Goal: Task Accomplishment & Management: Use online tool/utility

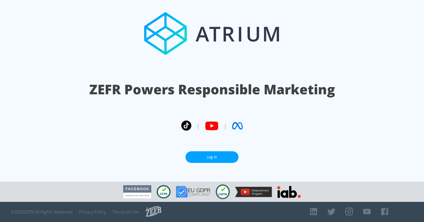
click at [203, 155] on link "Log In" at bounding box center [211, 157] width 53 height 12
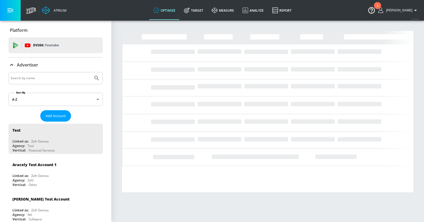
click at [43, 77] on input "Search by name" at bounding box center [51, 78] width 80 height 7
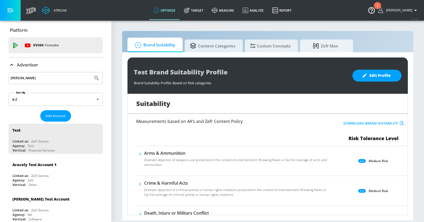
type input "[PERSON_NAME]"
click at [91, 72] on button "Submit Search" at bounding box center [97, 78] width 12 height 12
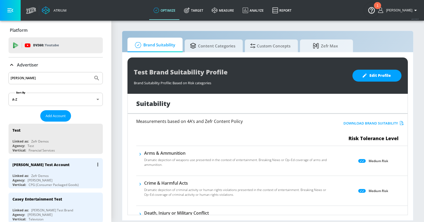
click at [68, 165] on div "[PERSON_NAME] Test Account" at bounding box center [56, 164] width 89 height 13
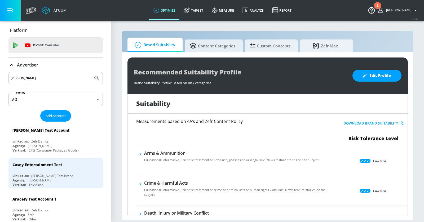
click at [15, 11] on button "button" at bounding box center [10, 10] width 21 height 21
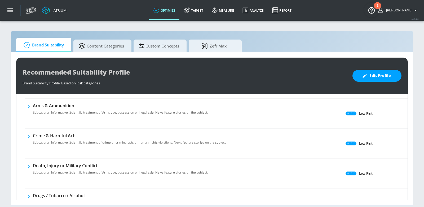
scroll to position [47, 0]
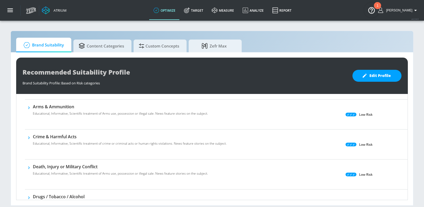
click at [28, 137] on icon "button" at bounding box center [28, 137] width 5 height 5
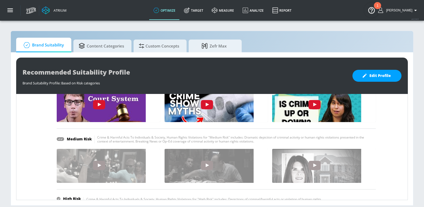
scroll to position [197, 0]
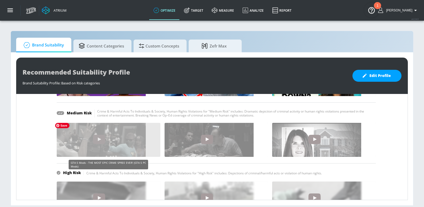
click at [119, 140] on img "itVgHLYnRNU" at bounding box center [98, 147] width 93 height 52
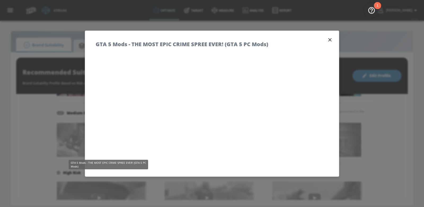
click at [330, 40] on icon "button" at bounding box center [329, 39] width 3 height 3
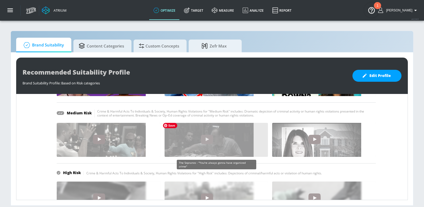
click at [234, 143] on img "4aHZ2SrbWns" at bounding box center [206, 147] width 93 height 52
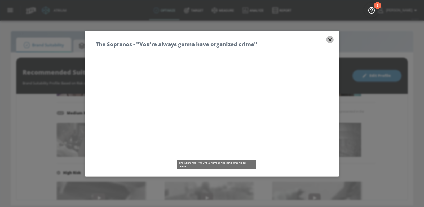
click at [331, 39] on icon "button" at bounding box center [330, 40] width 6 height 6
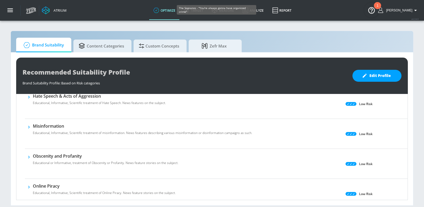
scroll to position [376, 0]
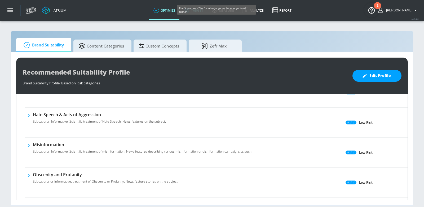
click at [205, 14] on link "Target" at bounding box center [194, 10] width 28 height 19
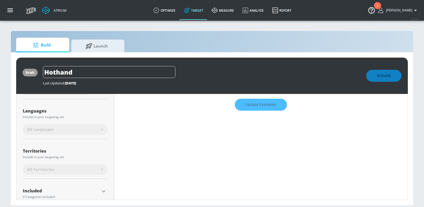
scroll to position [107, 0]
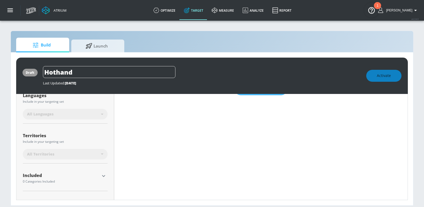
click at [411, 102] on div "draft Hothand Last Updated: [DATE] Activate Placement Type: Videos videos ​ Est…" at bounding box center [212, 128] width 402 height 153
type input "0.6"
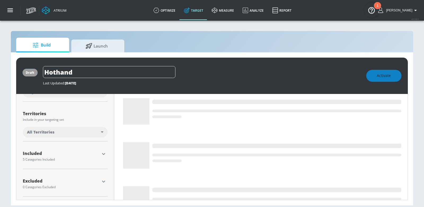
scroll to position [123, 0]
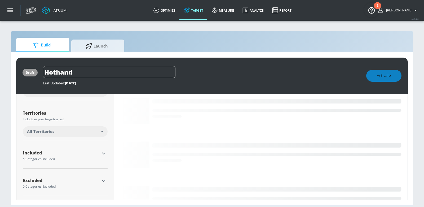
click at [104, 150] on icon "button" at bounding box center [103, 153] width 6 height 6
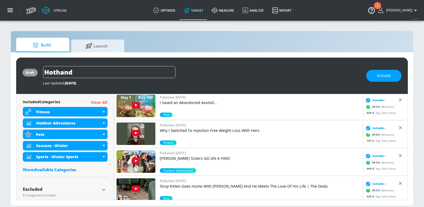
scroll to position [199, 0]
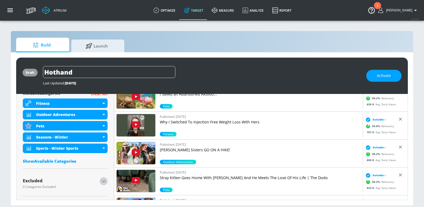
click at [104, 179] on icon "button" at bounding box center [103, 181] width 6 height 6
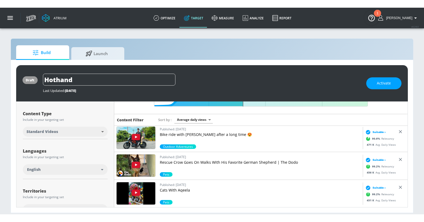
scroll to position [454, 0]
